Goal: Find specific page/section: Find specific page/section

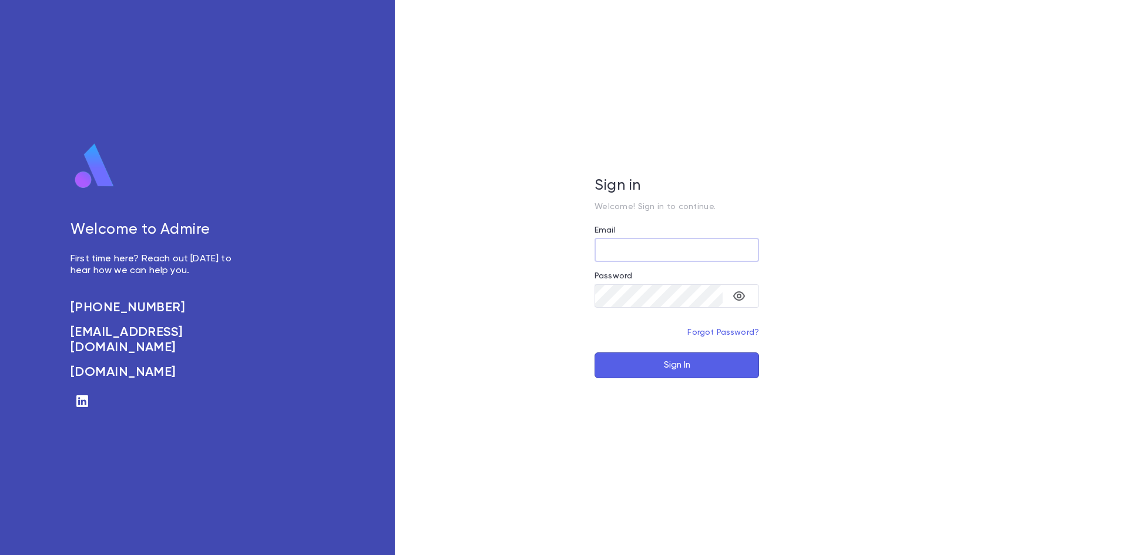
type input "**********"
click at [663, 360] on button "Sign In" at bounding box center [677, 366] width 165 height 26
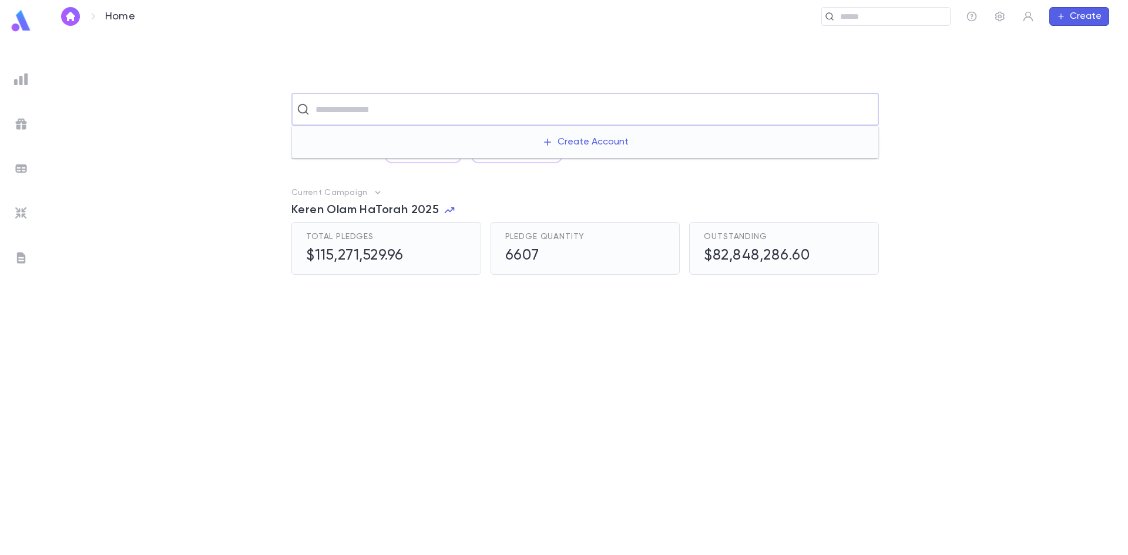
click at [410, 109] on input "text" at bounding box center [593, 109] width 562 height 22
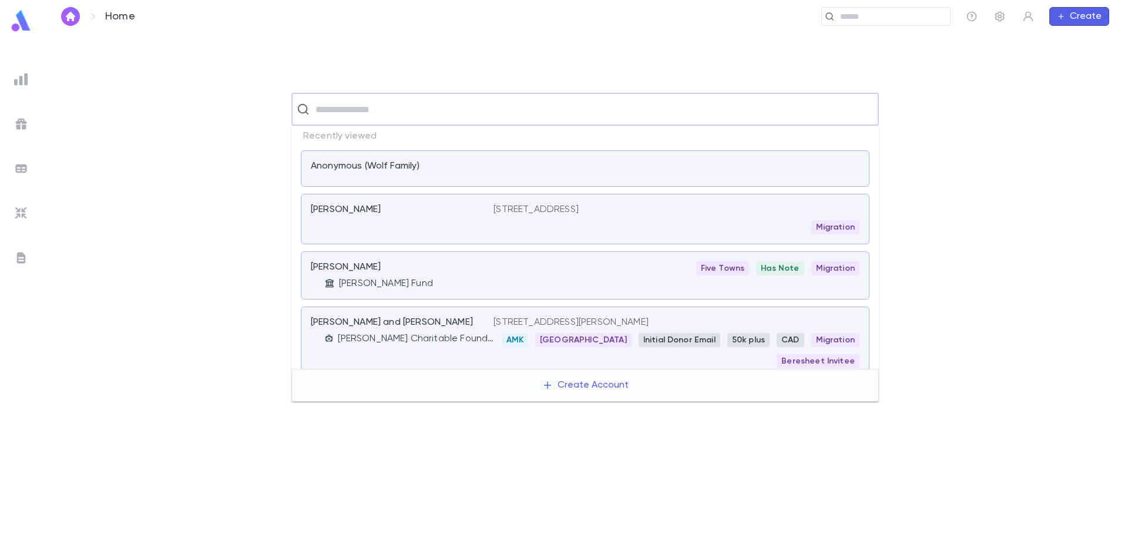
click at [412, 178] on div "Anonymous (Wolf Family)" at bounding box center [585, 168] width 569 height 36
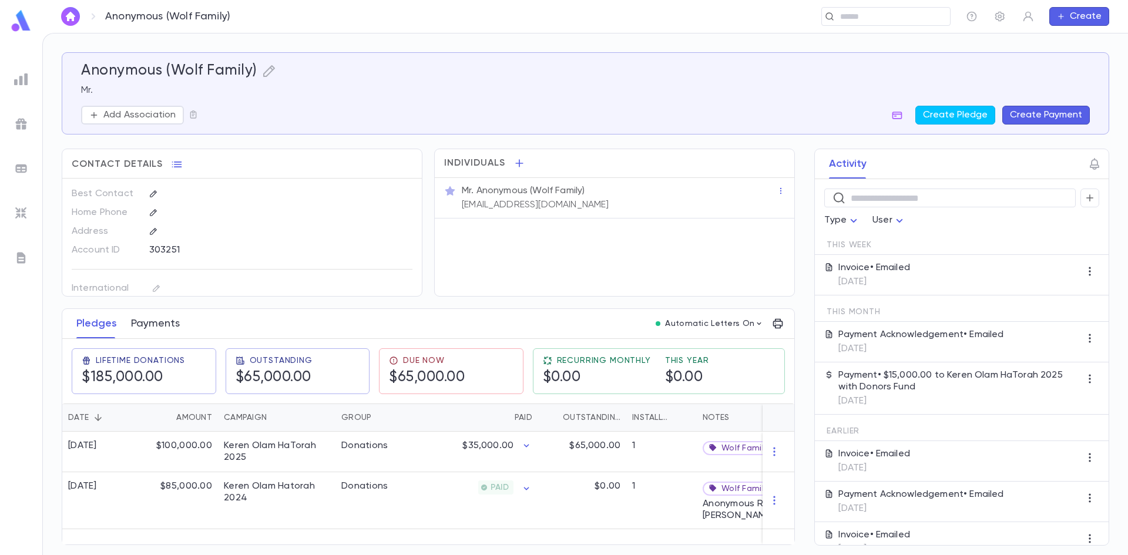
click at [156, 317] on button "Payments" at bounding box center [155, 323] width 49 height 29
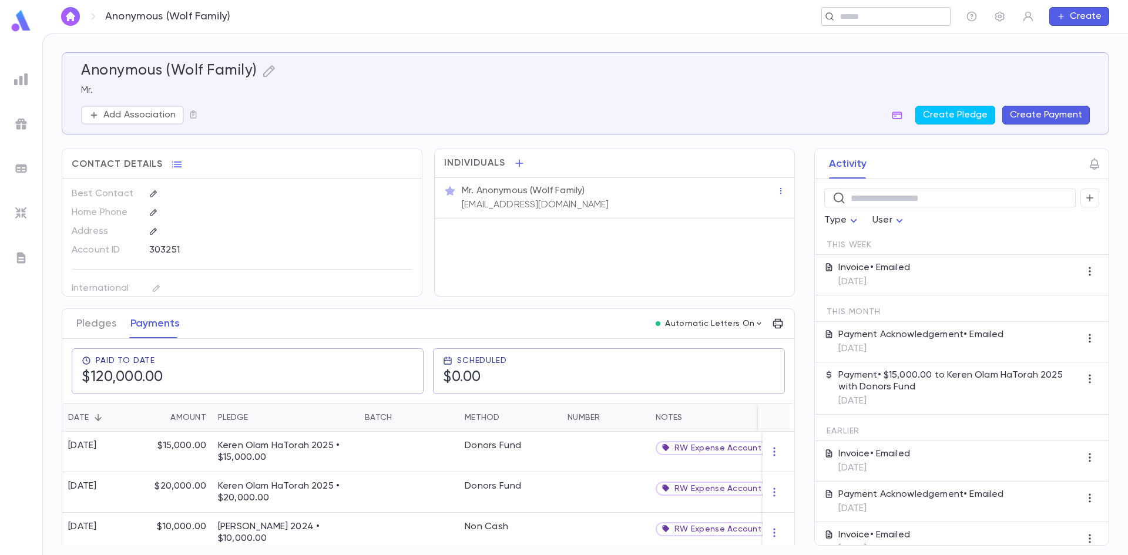
click at [884, 21] on input "text" at bounding box center [891, 16] width 109 height 11
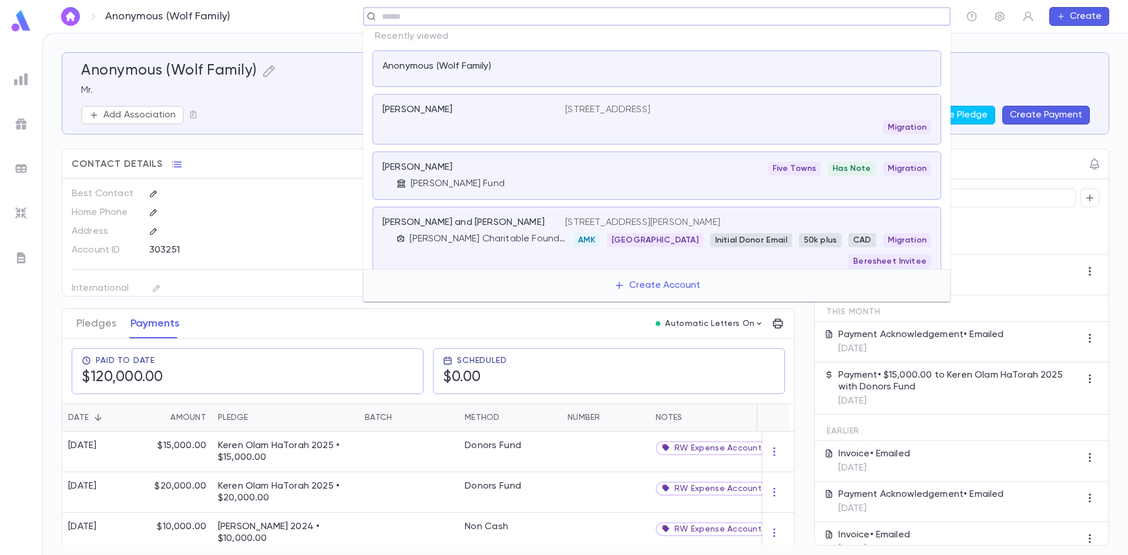
click at [532, 118] on div "Wolf, Pinchas" at bounding box center [474, 119] width 183 height 31
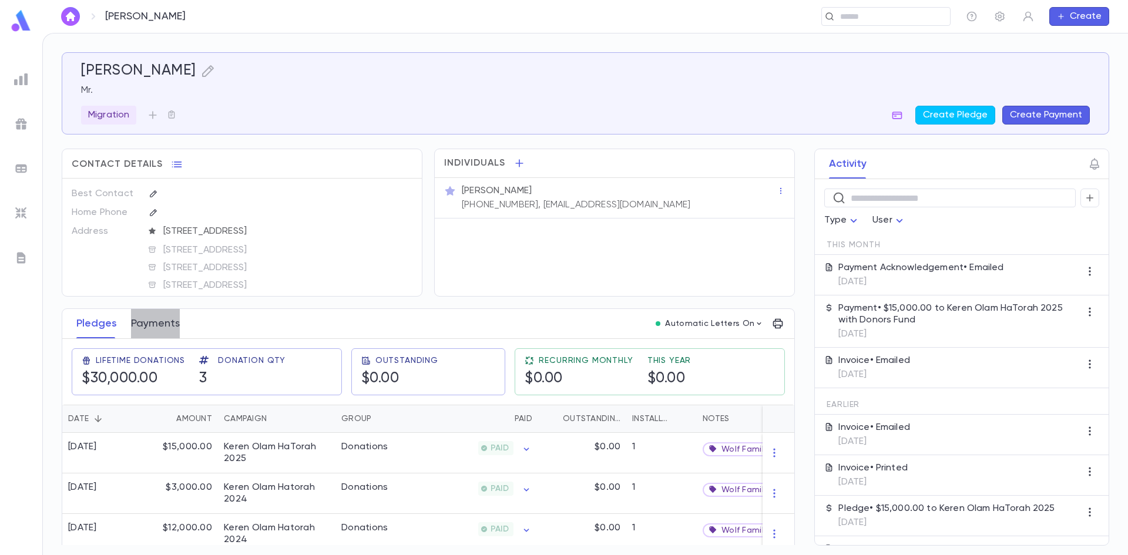
click at [160, 320] on button "Payments" at bounding box center [155, 323] width 49 height 29
